Goal: Navigation & Orientation: Go to known website

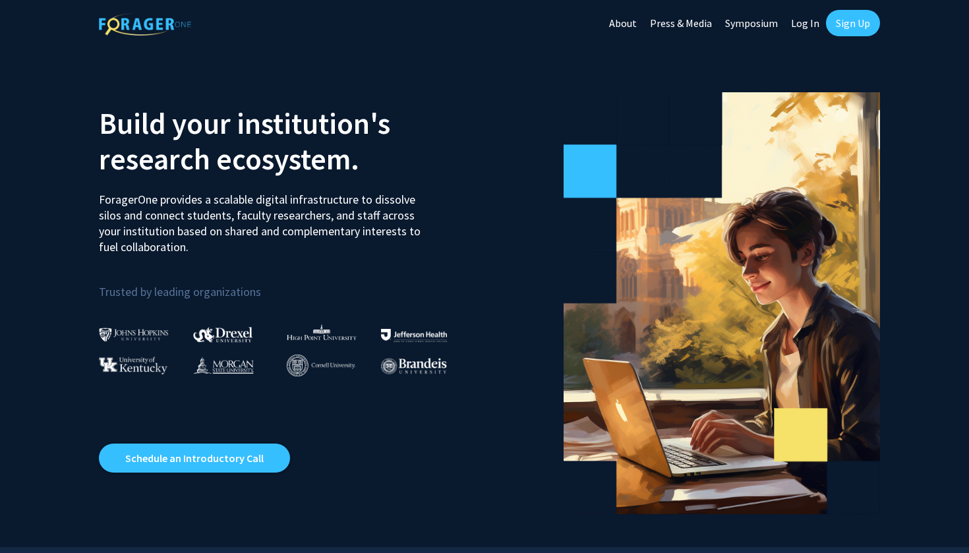
click at [804, 23] on link "Log In" at bounding box center [805, 23] width 42 height 46
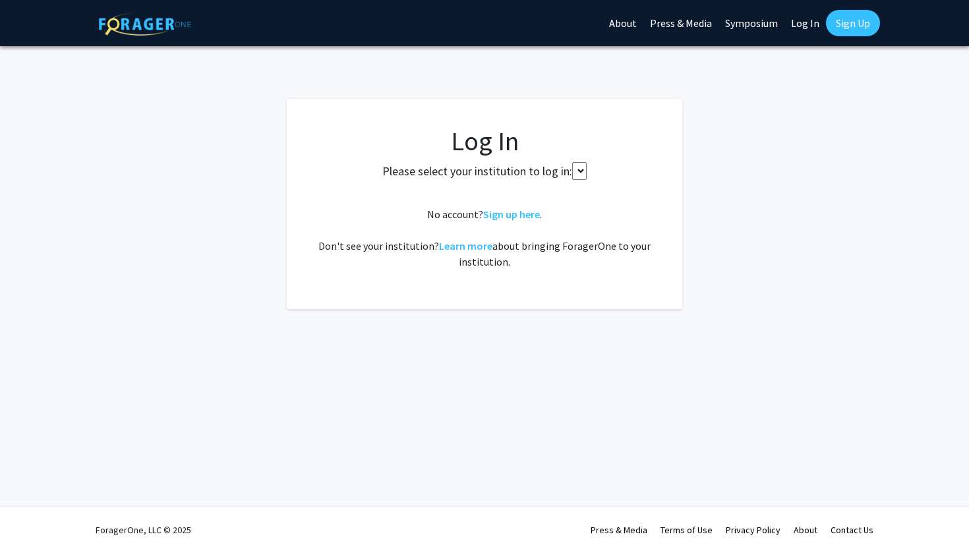
select select
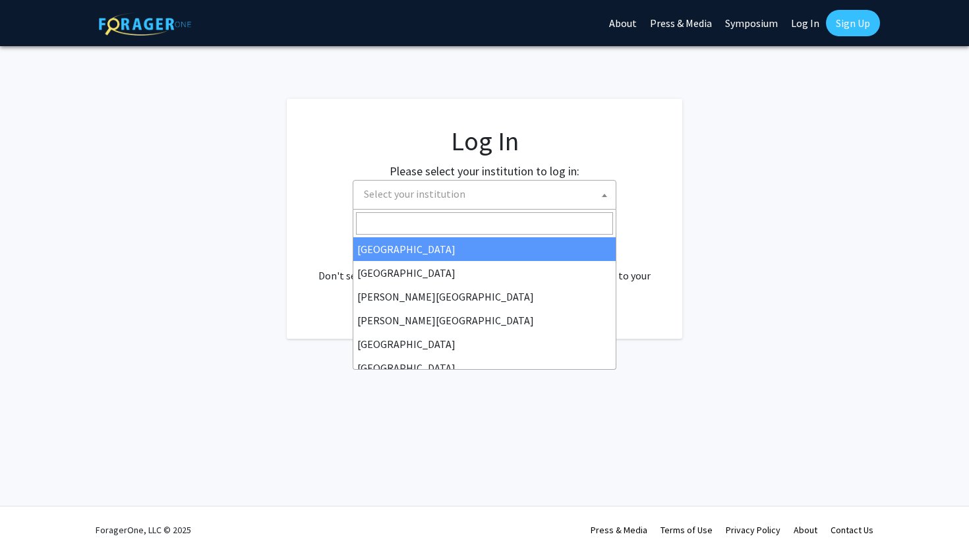
click at [432, 194] on span "Select your institution" at bounding box center [415, 193] width 102 height 13
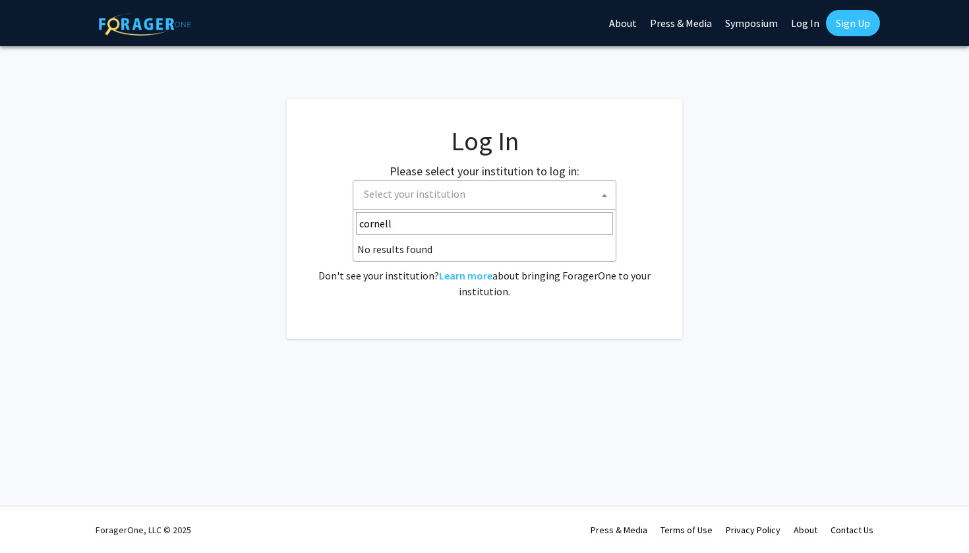
type input "cornell"
click at [854, 195] on fg-login "Log In Please select your institution to log in: [GEOGRAPHIC_DATA] [GEOGRAPHIC_…" at bounding box center [484, 219] width 969 height 240
click at [486, 193] on span "Select your institution" at bounding box center [487, 194] width 257 height 27
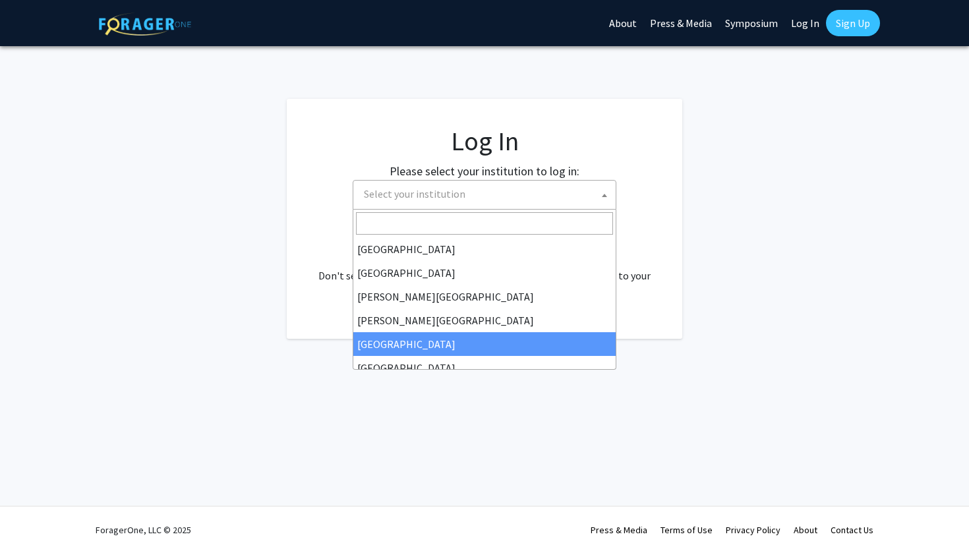
click at [412, 398] on div "Skip navigation About Press & Media Symposium Log In Sign Up Complete your prof…" at bounding box center [484, 276] width 969 height 553
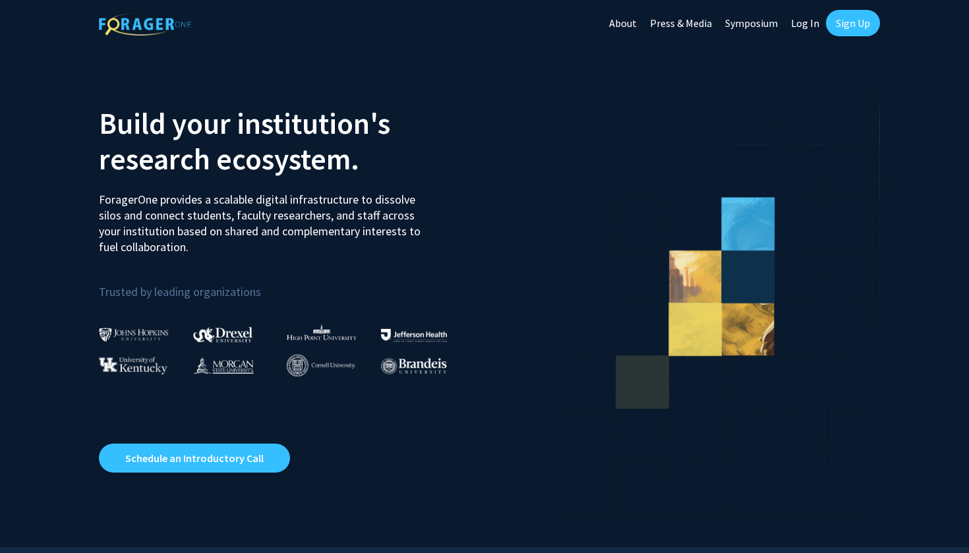
click at [300, 362] on img at bounding box center [321, 366] width 69 height 22
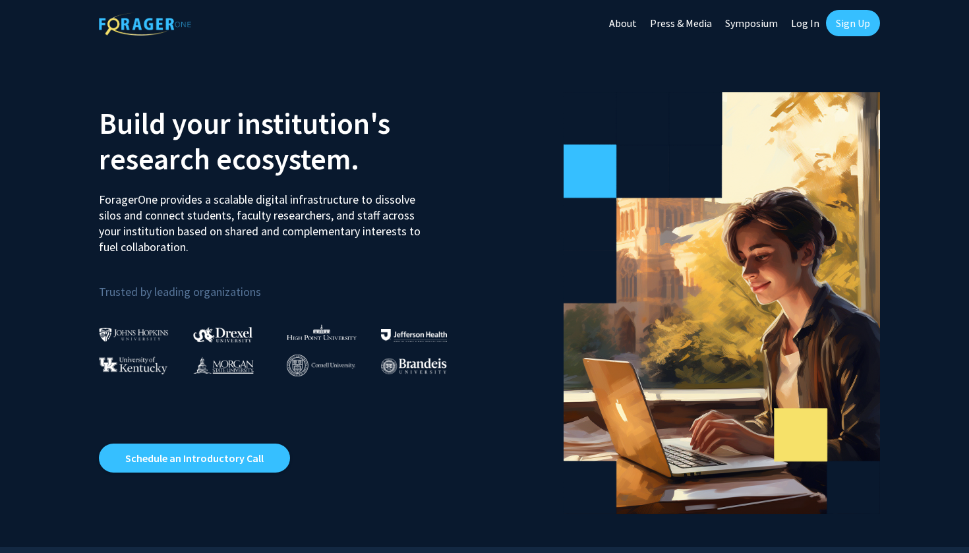
click at [812, 28] on link "Log In" at bounding box center [805, 23] width 42 height 46
select select
click at [820, 22] on link "Log In" at bounding box center [805, 23] width 42 height 46
select select
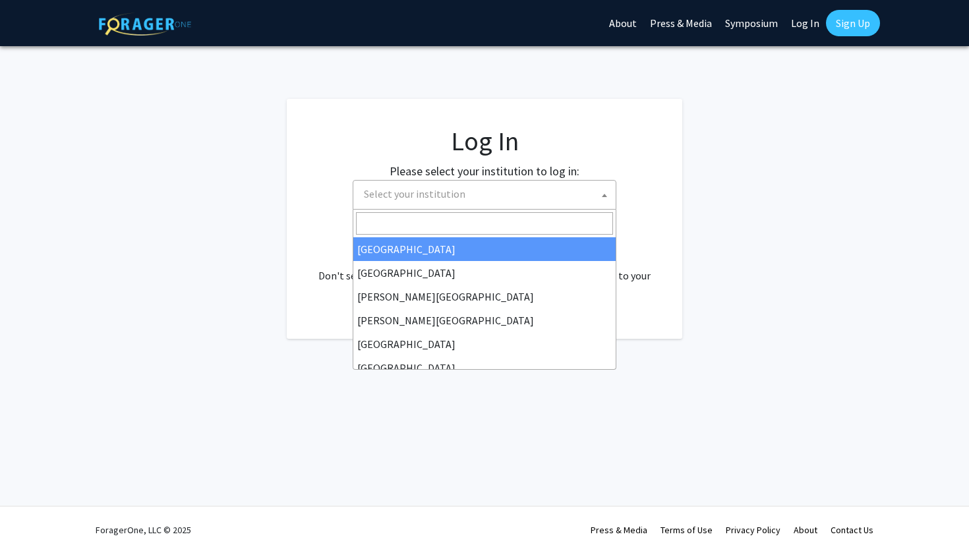
click at [525, 207] on span "Select your institution" at bounding box center [487, 194] width 257 height 27
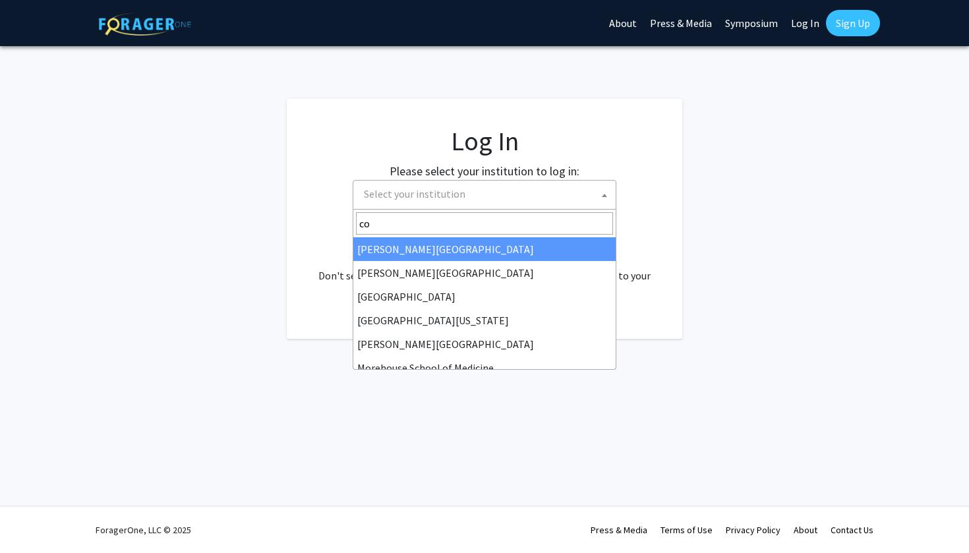
type input "cor"
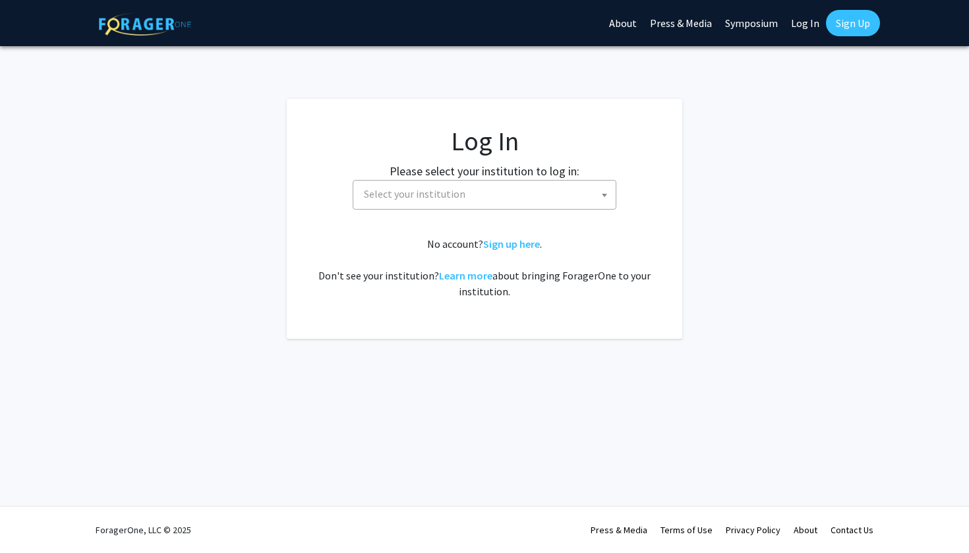
click at [854, 18] on link "Sign Up" at bounding box center [853, 23] width 54 height 26
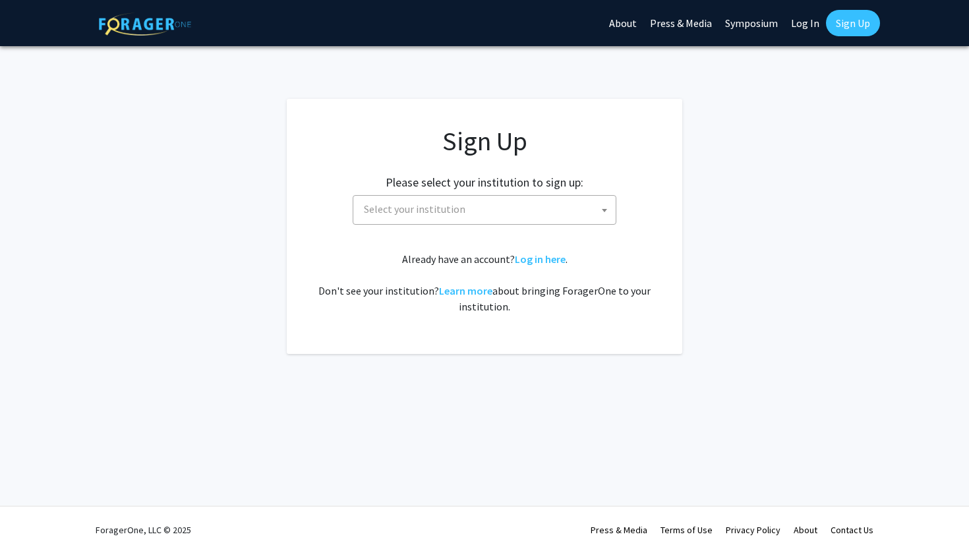
click at [465, 210] on span "Select your institution" at bounding box center [487, 209] width 257 height 27
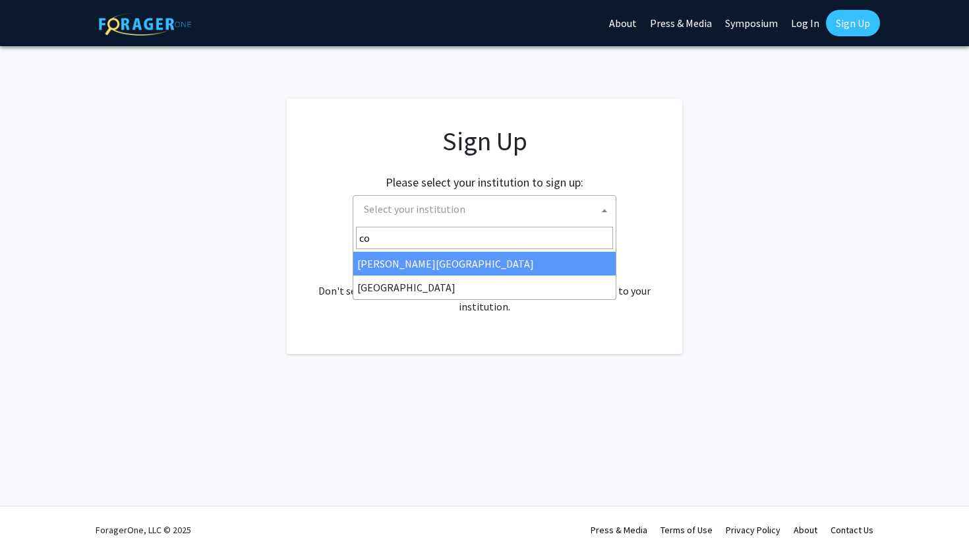
type input "cor"
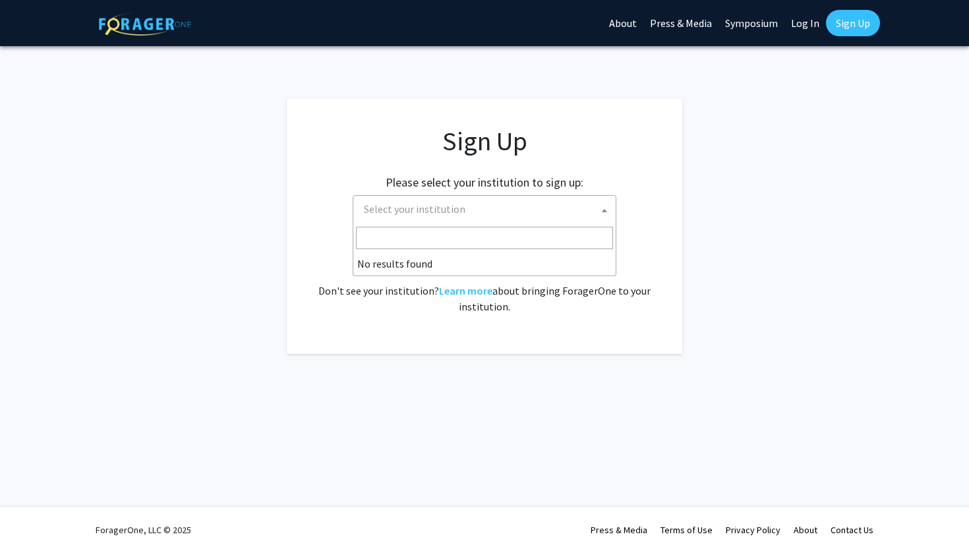
click at [734, 241] on app-signup "Sign Up Please select your institution to sign up: [GEOGRAPHIC_DATA] [GEOGRAPHI…" at bounding box center [484, 226] width 969 height 255
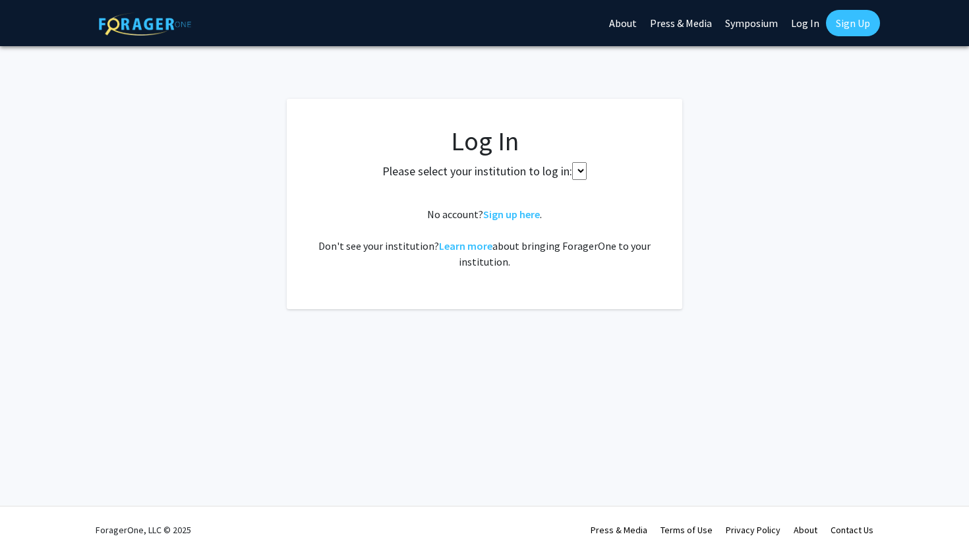
select select
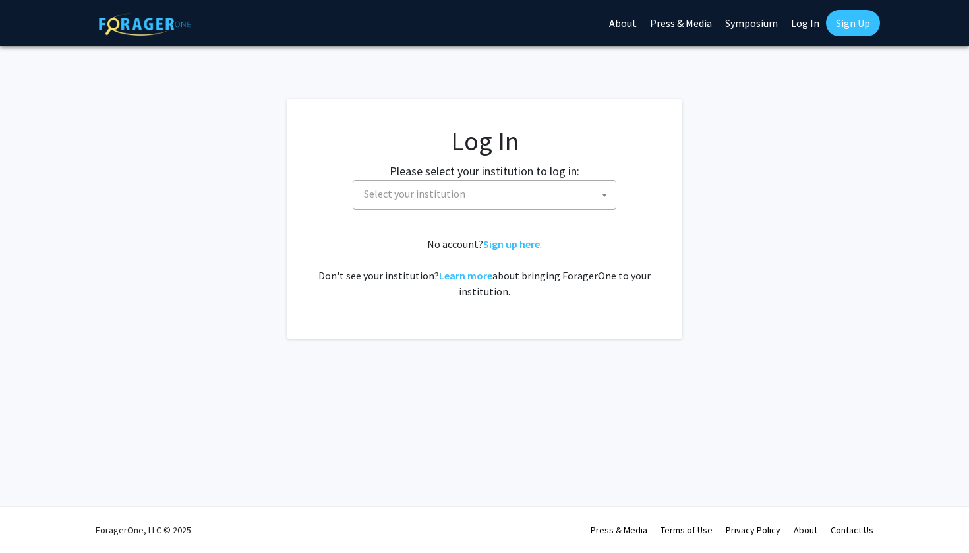
click at [474, 203] on span "Select your institution" at bounding box center [487, 194] width 257 height 27
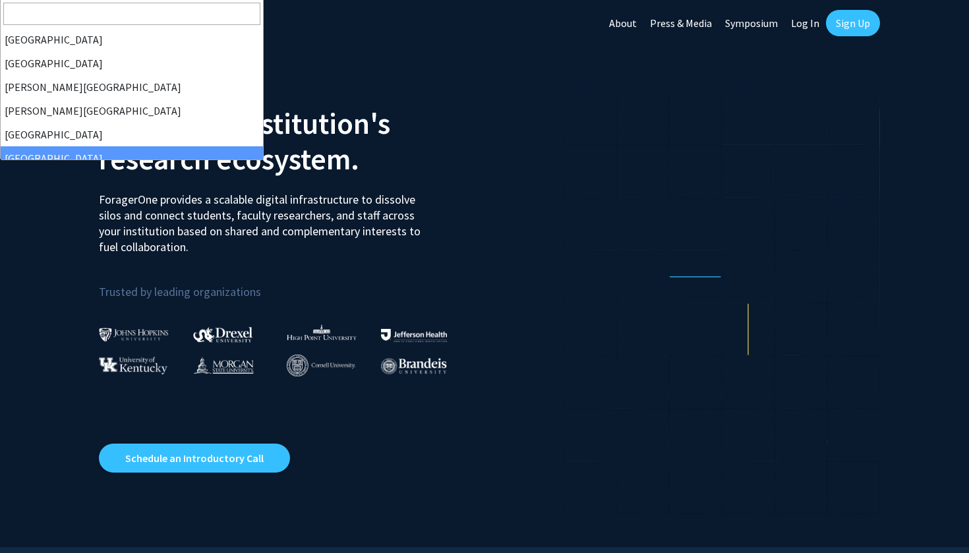
scroll to position [1, 0]
